Goal: Task Accomplishment & Management: Use online tool/utility

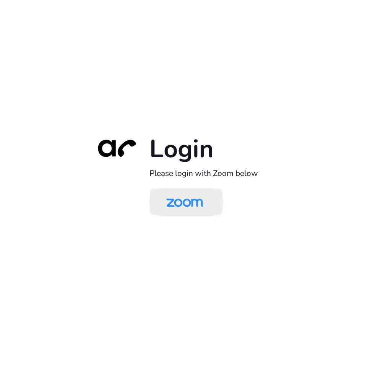
click at [178, 203] on img at bounding box center [184, 202] width 53 height 25
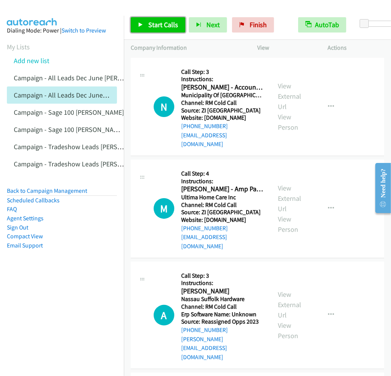
click at [164, 28] on span "Start Calls" at bounding box center [163, 24] width 30 height 9
